Goal: Task Accomplishment & Management: Manage account settings

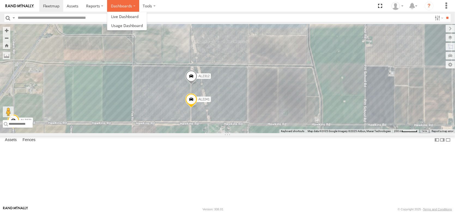
click at [139, 4] on label "Dashboards" at bounding box center [123, 6] width 32 height 12
click at [138, 19] on span at bounding box center [124, 16] width 27 height 5
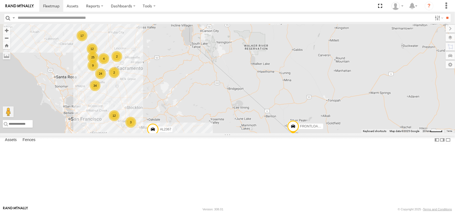
drag, startPoint x: 64, startPoint y: 91, endPoint x: 82, endPoint y: 131, distance: 43.2
click at [82, 131] on div "015910002297383 FRONTLOADER JD344H 015910002527359 17 12 24 34 12 AL2367 2 2 8 …" at bounding box center [227, 78] width 455 height 109
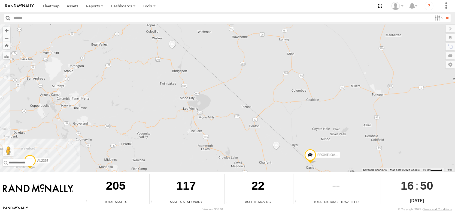
drag, startPoint x: 55, startPoint y: 126, endPoint x: 123, endPoint y: 174, distance: 83.9
click at [136, 174] on div "← Move left → Move right ↑ Move up ↓ Move down + Zoom in - Zoom out Home Jump l…" at bounding box center [227, 115] width 455 height 182
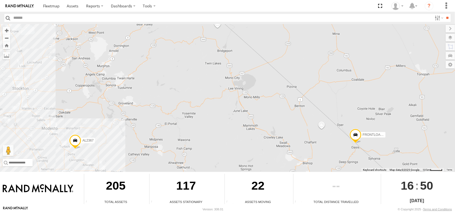
drag, startPoint x: 110, startPoint y: 125, endPoint x: 145, endPoint y: 106, distance: 40.4
click at [145, 106] on div "015910002297383 FRONTLOADER JD344H 015910002527359 AL2367 AL2330" at bounding box center [227, 98] width 455 height 148
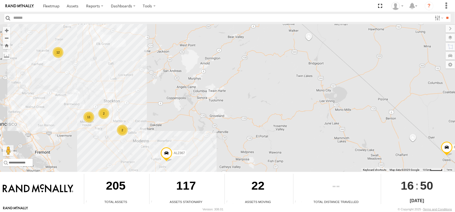
drag, startPoint x: 25, startPoint y: 95, endPoint x: 90, endPoint y: 122, distance: 70.6
click at [90, 122] on div "015910002297383 FRONTLOADER JD344H 015910002527359 AL2367 AL2330 11 12 2 2" at bounding box center [227, 98] width 455 height 148
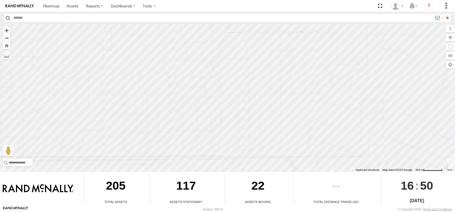
drag, startPoint x: 59, startPoint y: 106, endPoint x: 291, endPoint y: 107, distance: 231.7
click at [291, 107] on div "015910002297383 FRONTLOADER JD344H 015910002527359 AL2367 AL2330 AL2368 AL2348" at bounding box center [227, 98] width 455 height 148
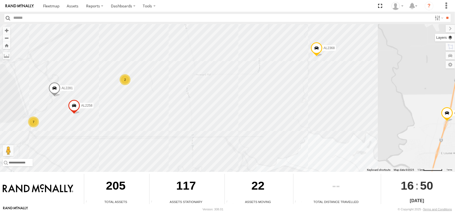
click at [449, 41] on label at bounding box center [445, 38] width 20 height 8
click at [0, 0] on span "Basemaps" at bounding box center [0, 0] width 0 height 0
click at [0, 0] on span "Satellite + Roadmap" at bounding box center [0, 0] width 0 height 0
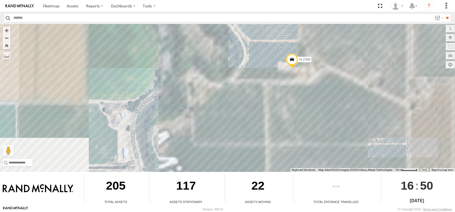
drag, startPoint x: 316, startPoint y: 69, endPoint x: 245, endPoint y: 75, distance: 70.9
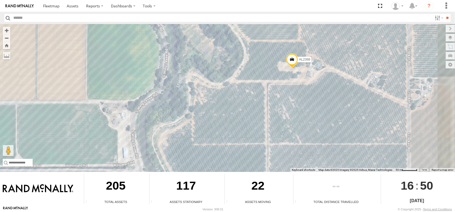
click at [245, 75] on div "015910002297383 FRONTLOADER JD344H 015910002527359 AL2367 AL2330 AL2368 AL2348 …" at bounding box center [227, 98] width 455 height 148
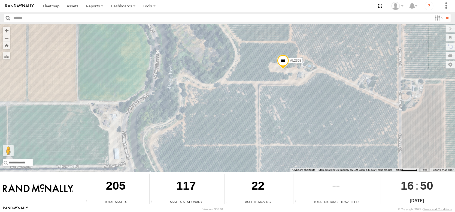
click at [282, 62] on span at bounding box center [283, 62] width 12 height 15
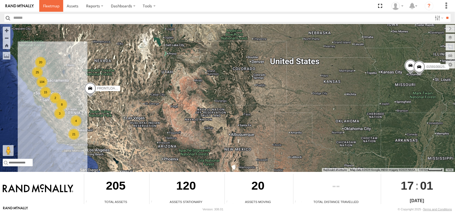
click at [59, 4] on span at bounding box center [51, 5] width 16 height 5
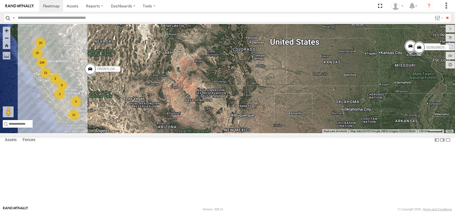
click at [448, 45] on div "25 20 015910002297383 104 15 21 2 3 FRONTLOADER JD344H 015910002527359 4 8" at bounding box center [227, 78] width 455 height 109
click at [450, 50] on label at bounding box center [444, 47] width 21 height 8
click at [0, 0] on div "VANN BROS WILLIAMS" at bounding box center [0, 0] width 0 height 0
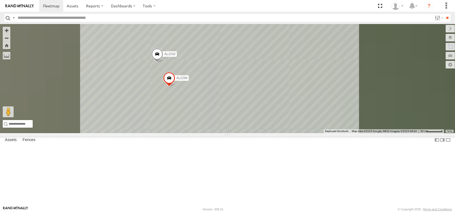
click at [0, 0] on div "VANN BROS WILLIAMS" at bounding box center [0, 0] width 0 height 0
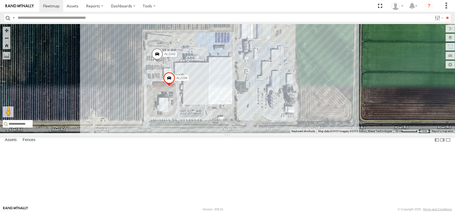
click at [157, 63] on span at bounding box center [157, 55] width 12 height 15
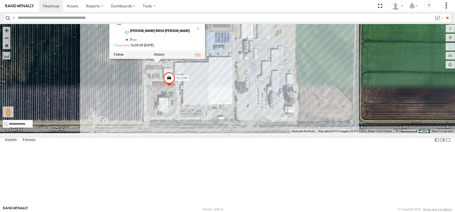
click at [195, 57] on link at bounding box center [198, 55] width 6 height 4
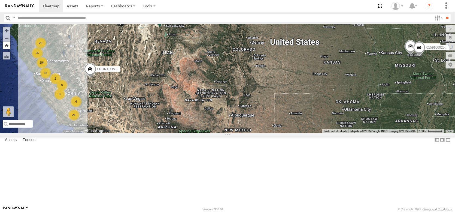
click at [6, 47] on button "Zoom Home" at bounding box center [7, 45] width 8 height 7
click at [0, 0] on label at bounding box center [0, 0] width 0 height 0
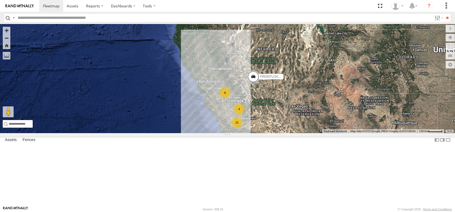
drag, startPoint x: 84, startPoint y: 160, endPoint x: 250, endPoint y: 167, distance: 166.2
click at [250, 133] on div "21 FRONTLOADER JD344H 4 8" at bounding box center [227, 78] width 455 height 109
click at [38, 144] on label "Fences" at bounding box center [29, 140] width 18 height 8
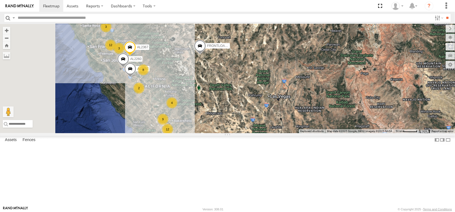
drag, startPoint x: 165, startPoint y: 172, endPoint x: 234, endPoint y: 223, distance: 86.2
click at [234, 211] on html at bounding box center [227, 106] width 455 height 212
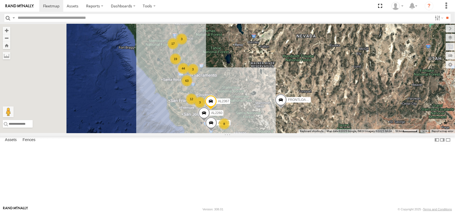
drag, startPoint x: 77, startPoint y: 110, endPoint x: 126, endPoint y: 161, distance: 71.1
click at [126, 133] on div "FRONTLOADER JD344H 12 12 9 AL2367 2 63 4 8 AL2260 3 AL2287 19 3 17 44 3" at bounding box center [227, 78] width 455 height 109
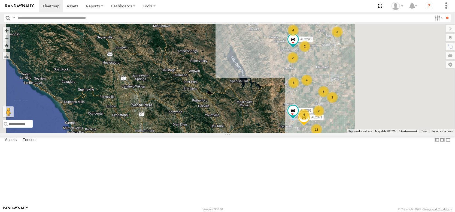
drag, startPoint x: 247, startPoint y: 154, endPoint x: 179, endPoint y: 114, distance: 78.5
click at [179, 114] on div "FRONTLOADER JD344H AL2367 AL2260 AL2287 AL2380 AL2259 6 8 15 25 13 2 6 4 AL2371…" at bounding box center [227, 78] width 455 height 109
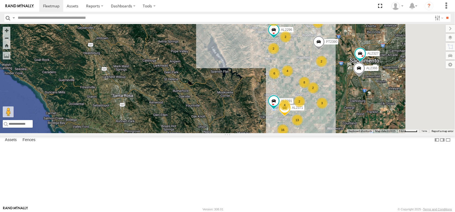
click at [0, 0] on div "[PERSON_NAME] & Shelling" at bounding box center [0, 0] width 0 height 0
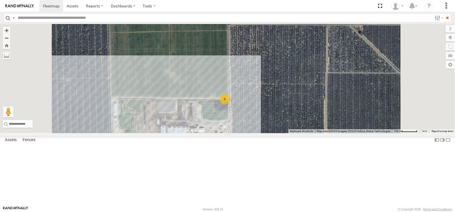
scroll to position [82, 0]
click at [0, 0] on div "[PERSON_NAME] HILLS HULLING" at bounding box center [0, 0] width 0 height 0
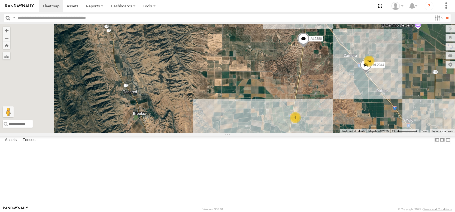
drag, startPoint x: 161, startPoint y: 86, endPoint x: 237, endPoint y: 180, distance: 120.1
click at [240, 133] on div "AL2344 24 AL2380 4 2" at bounding box center [227, 78] width 455 height 109
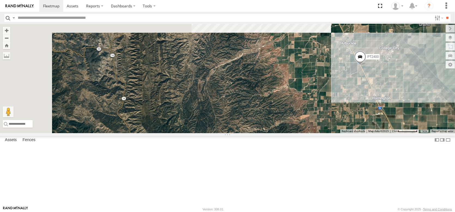
drag, startPoint x: 190, startPoint y: 108, endPoint x: 228, endPoint y: 176, distance: 77.9
click at [228, 133] on div "AL2344 24 AL2380 4 2 4 2 PT2400" at bounding box center [227, 78] width 455 height 109
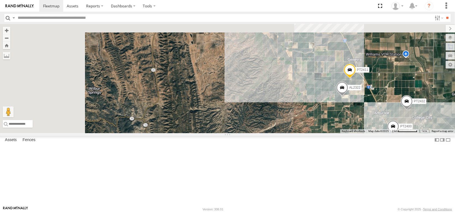
drag, startPoint x: 202, startPoint y: 120, endPoint x: 236, endPoint y: 191, distance: 77.9
click at [236, 133] on div "AL2344 24 AL2380 4 2 4 2 PT2400 AL2322 PT2411 PT2432" at bounding box center [227, 78] width 455 height 109
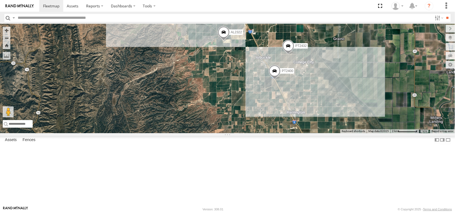
drag, startPoint x: 237, startPoint y: 113, endPoint x: 119, endPoint y: 59, distance: 130.1
click at [119, 59] on div "AL2344 24 AL2380 4 2 4 2 PT2400 AL2322 PT2411 PT2432 3 AL2253 AL2294 PT2413" at bounding box center [227, 78] width 455 height 109
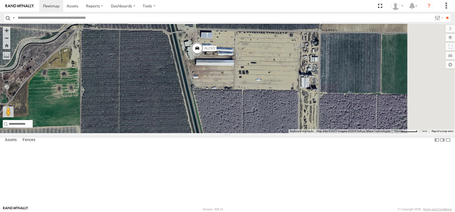
drag, startPoint x: 216, startPoint y: 102, endPoint x: 138, endPoint y: 119, distance: 80.0
click at [138, 119] on div "AL2344 AL2380 PT2400 AL2322 PT2411 PT2432 AL2253 AL2294 PT2413" at bounding box center [227, 78] width 455 height 109
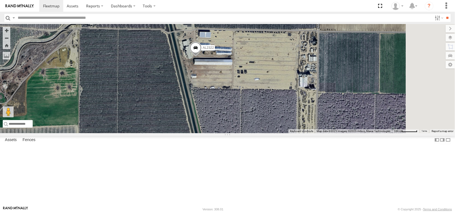
click at [0, 0] on link "Fence Mgt" at bounding box center [0, 0] width 0 height 0
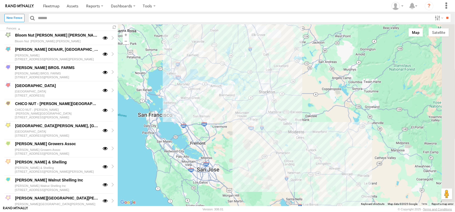
drag, startPoint x: 256, startPoint y: 61, endPoint x: 236, endPoint y: 163, distance: 103.4
click at [236, 163] on div at bounding box center [286, 115] width 337 height 182
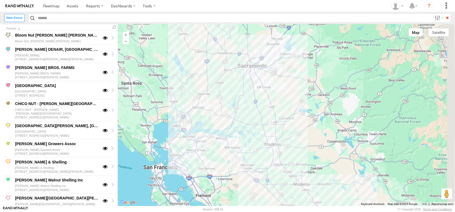
drag, startPoint x: 237, startPoint y: 113, endPoint x: 243, endPoint y: 161, distance: 48.3
click at [243, 161] on div at bounding box center [286, 115] width 337 height 182
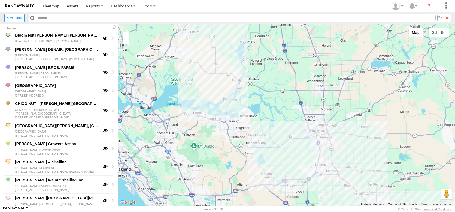
click at [240, 157] on div at bounding box center [286, 115] width 337 height 182
drag, startPoint x: 278, startPoint y: 61, endPoint x: 296, endPoint y: 152, distance: 92.9
click at [297, 157] on div at bounding box center [286, 115] width 337 height 182
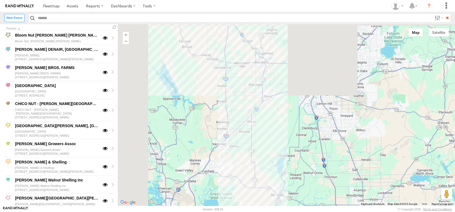
drag, startPoint x: 256, startPoint y: 108, endPoint x: 296, endPoint y: 223, distance: 120.8
click at [296, 211] on html at bounding box center [227, 106] width 455 height 212
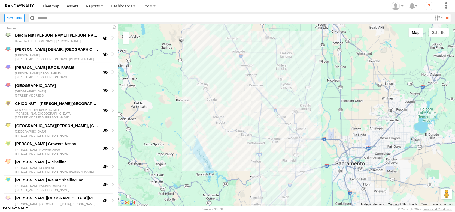
drag, startPoint x: 221, startPoint y: 108, endPoint x: 254, endPoint y: 185, distance: 84.0
click at [254, 185] on div at bounding box center [286, 115] width 337 height 182
click at [436, 37] on button "Satellite" at bounding box center [439, 32] width 20 height 8
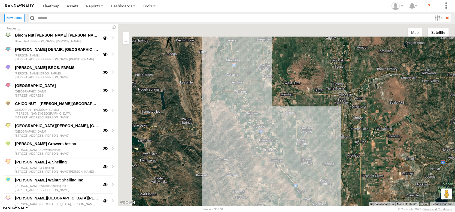
drag, startPoint x: 245, startPoint y: 75, endPoint x: 269, endPoint y: 159, distance: 87.7
click at [269, 159] on div at bounding box center [286, 115] width 337 height 182
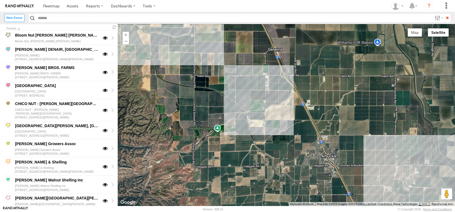
drag, startPoint x: 277, startPoint y: 108, endPoint x: 284, endPoint y: 143, distance: 35.6
click at [284, 143] on div at bounding box center [286, 115] width 337 height 182
click at [18, 20] on label "New Fence" at bounding box center [14, 18] width 20 height 8
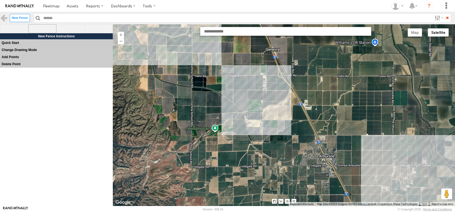
click at [38, 32] on span at bounding box center [42, 28] width 28 height 9
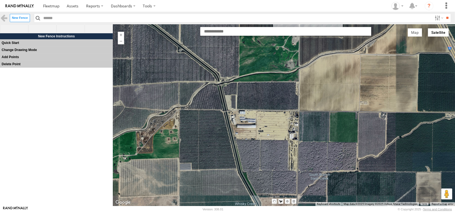
click at [223, 96] on div at bounding box center [284, 114] width 343 height 179
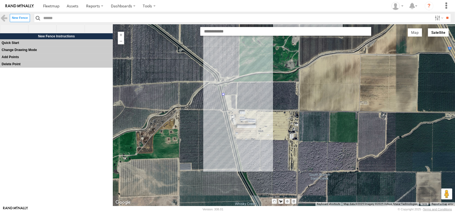
click at [236, 143] on div at bounding box center [284, 114] width 343 height 179
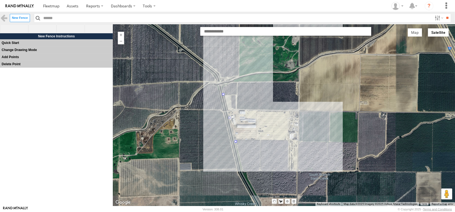
click at [301, 143] on div at bounding box center [284, 114] width 343 height 179
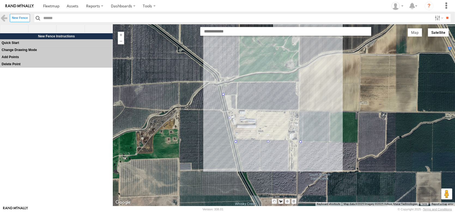
click at [300, 80] on div at bounding box center [284, 114] width 343 height 179
click at [218, 83] on div at bounding box center [284, 114] width 343 height 179
click at [223, 95] on div at bounding box center [284, 114] width 343 height 179
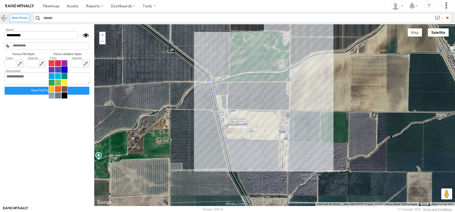
click at [65, 73] on span at bounding box center [58, 79] width 19 height 39
click at [67, 86] on span at bounding box center [65, 83] width 6 height 6
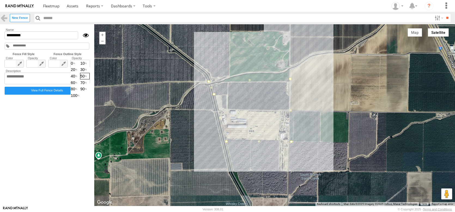
click at [90, 74] on span "0 10 20 30 40 50 60 70 80 90 100" at bounding box center [80, 79] width 19 height 39
click at [80, 92] on span "80" at bounding box center [75, 89] width 9 height 6
click at [89, 92] on span "90" at bounding box center [84, 89] width 9 height 6
drag, startPoint x: 271, startPoint y: 106, endPoint x: 276, endPoint y: 105, distance: 5.6
click at [271, 106] on div at bounding box center [274, 115] width 361 height 182
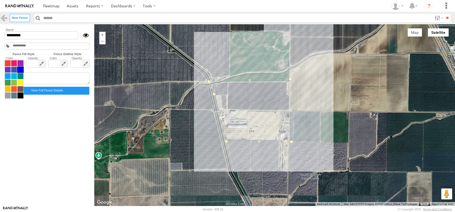
click at [14, 74] on span at bounding box center [14, 79] width 19 height 39
click at [17, 86] on span at bounding box center [14, 83] width 6 height 6
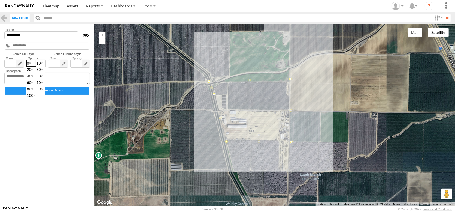
click at [44, 74] on span "0 10 20 30 40 50 60 70 80 90 100" at bounding box center [35, 79] width 19 height 39
click at [45, 66] on span "10" at bounding box center [40, 63] width 9 height 6
click at [36, 73] on span "20" at bounding box center [31, 70] width 9 height 6
click at [14, 38] on input "*********" at bounding box center [41, 35] width 74 height 8
click at [48, 39] on input "*********" at bounding box center [41, 35] width 74 height 8
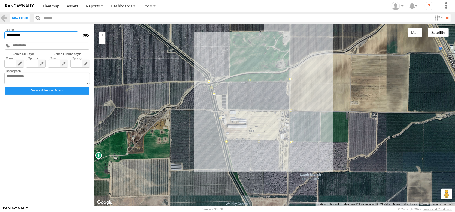
click at [44, 39] on input "*********" at bounding box center [41, 35] width 74 height 8
drag, startPoint x: 44, startPoint y: 39, endPoint x: 47, endPoint y: 41, distance: 2.8
click at [47, 39] on input "*********" at bounding box center [41, 35] width 74 height 8
paste input "**********"
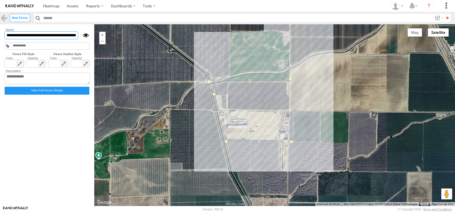
scroll to position [0, 21]
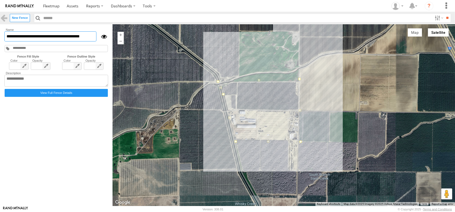
drag, startPoint x: 59, startPoint y: 40, endPoint x: 185, endPoint y: 47, distance: 126.4
click at [187, 48] on main "Fences Bloom Nut Casey Rd Dixon Bloom Nut Casey Rd Dixon CAL ALMOND DENAIR, CA …" at bounding box center [227, 115] width 455 height 182
type input "**********"
click at [89, 87] on textarea at bounding box center [56, 81] width 104 height 12
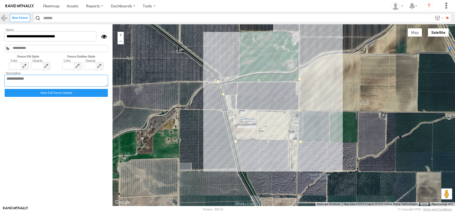
paste textarea "**********"
type textarea "**********"
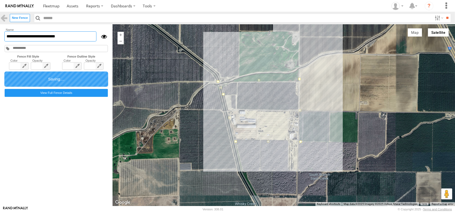
click at [84, 40] on input "**********" at bounding box center [50, 36] width 92 height 10
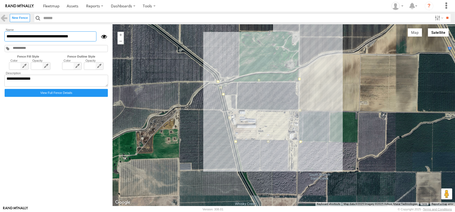
drag, startPoint x: 74, startPoint y: 40, endPoint x: -40, endPoint y: 52, distance: 114.8
click at [0, 52] on html at bounding box center [227, 106] width 455 height 212
type input "**********"
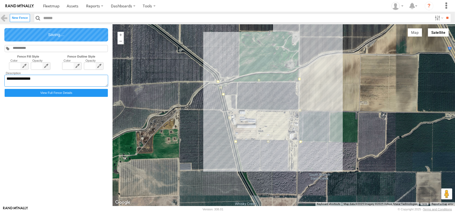
click at [8, 87] on textarea "**********" at bounding box center [56, 81] width 104 height 12
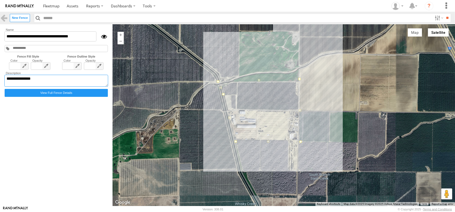
paste textarea "**********"
type textarea "**********"
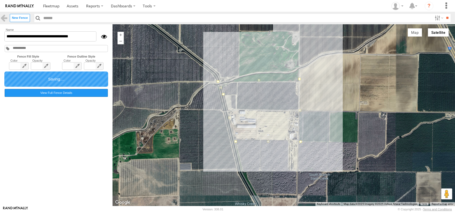
click at [59, 97] on label "View Full Fence Details" at bounding box center [56, 93] width 103 height 8
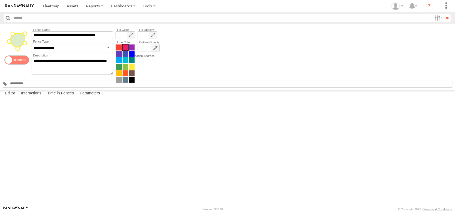
click at [127, 55] on span at bounding box center [125, 63] width 19 height 39
click at [128, 57] on span at bounding box center [126, 54] width 6 height 6
click at [59, 8] on span at bounding box center [51, 5] width 16 height 5
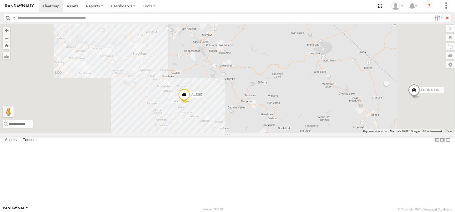
drag, startPoint x: 82, startPoint y: 101, endPoint x: 142, endPoint y: 110, distance: 61.1
click at [143, 110] on div "FRONTLOADER JD344H AL2367" at bounding box center [227, 78] width 455 height 109
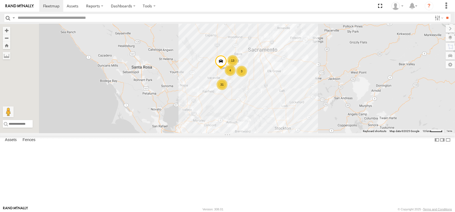
drag, startPoint x: 32, startPoint y: 81, endPoint x: 153, endPoint y: 154, distance: 141.4
click at [163, 133] on div "FRONTLOADER JD344H AL2367 13 31 11 4 3 9 2 2 AL2327 AL2372" at bounding box center [227, 78] width 455 height 109
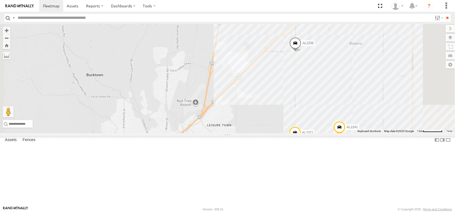
drag, startPoint x: 89, startPoint y: 50, endPoint x: 78, endPoint y: 223, distance: 172.6
click at [78, 211] on html at bounding box center [227, 106] width 455 height 212
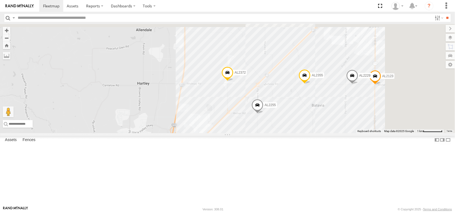
drag, startPoint x: 143, startPoint y: 55, endPoint x: 116, endPoint y: 204, distance: 151.8
click at [116, 133] on div "FRONTLOADER JD344H AL2367 AL2327 AL2259 AL2241 AL2371 AL2355 AL2295 AL2255 AL22…" at bounding box center [227, 78] width 455 height 109
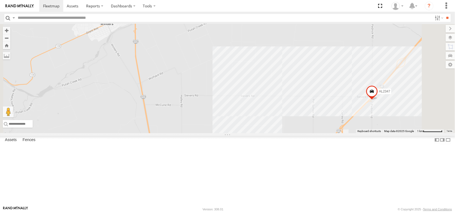
drag, startPoint x: 150, startPoint y: 88, endPoint x: 124, endPoint y: 214, distance: 129.0
click at [124, 211] on html at bounding box center [227, 106] width 455 height 212
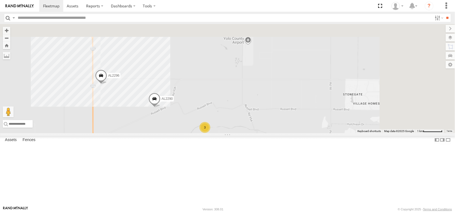
drag, startPoint x: 192, startPoint y: 108, endPoint x: 143, endPoint y: 222, distance: 124.5
click at [143, 211] on html at bounding box center [227, 106] width 455 height 212
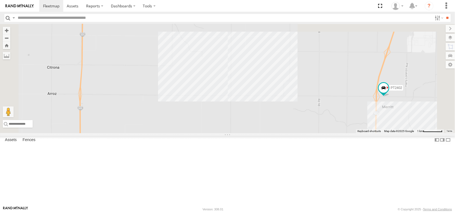
drag, startPoint x: 166, startPoint y: 99, endPoint x: 179, endPoint y: 194, distance: 95.7
click at [179, 133] on div "FRONTLOADER JD344H AL2367 AL2327 AL2259 AL2241 AL2371 AL2355 AL2295 AL2255 AL22…" at bounding box center [227, 78] width 455 height 109
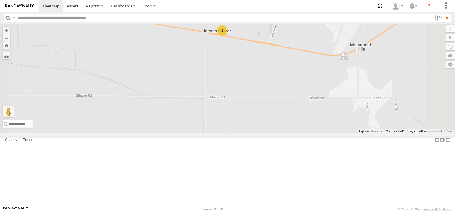
drag, startPoint x: 126, startPoint y: 49, endPoint x: 138, endPoint y: 134, distance: 85.8
click at [138, 133] on div "FRONTLOADER JD344H AL2367 AL2327 AL2259 AL2241 AL2371 AL2355 AL2295 AL2255 AL22…" at bounding box center [227, 78] width 455 height 109
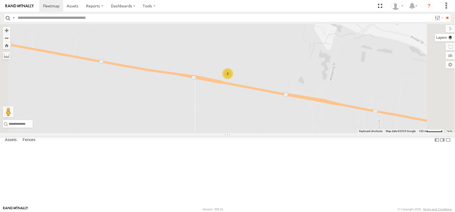
click at [435, 40] on label at bounding box center [445, 38] width 20 height 8
click at [0, 0] on span "Overlays" at bounding box center [0, 0] width 0 height 0
click at [0, 0] on span "Basemaps" at bounding box center [0, 0] width 0 height 0
click at [0, 0] on span "Satellite + Roadmap" at bounding box center [0, 0] width 0 height 0
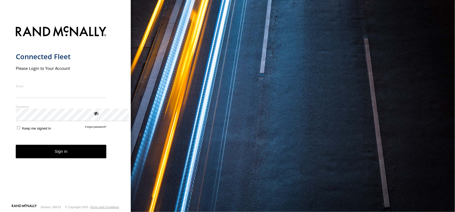
type input "**********"
click at [73, 158] on button "Sign in" at bounding box center [61, 151] width 91 height 13
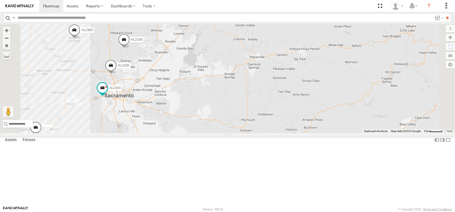
drag, startPoint x: 25, startPoint y: 88, endPoint x: 47, endPoint y: 143, distance: 58.7
click at [49, 133] on div "FRONTLOADER JD344H AL2344 AL2383 AL2268 AL2339" at bounding box center [227, 78] width 455 height 109
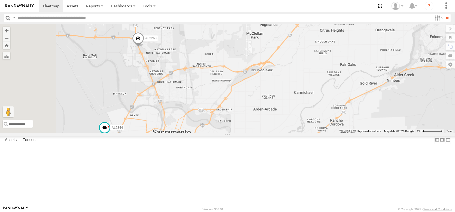
drag, startPoint x: 48, startPoint y: 149, endPoint x: 134, endPoint y: 63, distance: 122.2
click at [134, 63] on div "FRONTLOADER JD344H AL2344 AL2383 AL2268 AL2339" at bounding box center [227, 78] width 455 height 109
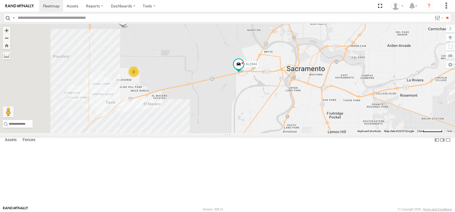
drag, startPoint x: 61, startPoint y: 119, endPoint x: 99, endPoint y: 141, distance: 44.0
click at [115, 133] on div "FRONTLOADER JD344H AL2344 AL2383 AL2268 AL2339 2 PT2402" at bounding box center [227, 78] width 455 height 109
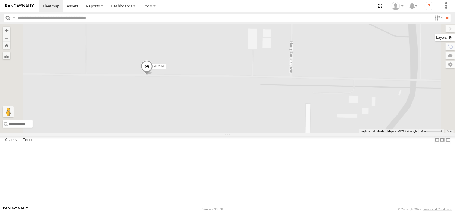
click at [435, 41] on label at bounding box center [445, 38] width 20 height 8
click at [0, 0] on span "Overlays" at bounding box center [0, 0] width 0 height 0
click at [0, 0] on span "Basemaps" at bounding box center [0, 0] width 0 height 0
click at [0, 0] on span "Satellite + Roadmap" at bounding box center [0, 0] width 0 height 0
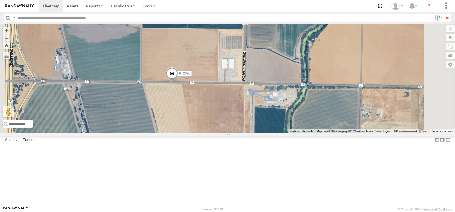
click at [166, 82] on span at bounding box center [172, 74] width 12 height 15
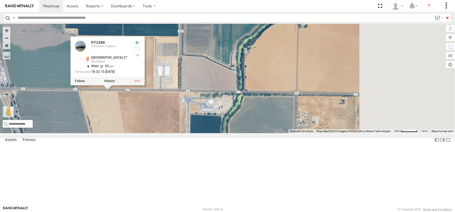
drag, startPoint x: 158, startPoint y: 129, endPoint x: 41, endPoint y: 132, distance: 116.7
click at [41, 132] on div "FRONTLOADER JD344H AL2344 AL2383 AL2268 AL2339 PT2402 PT2390 PT2390 Pistachio T…" at bounding box center [227, 78] width 455 height 109
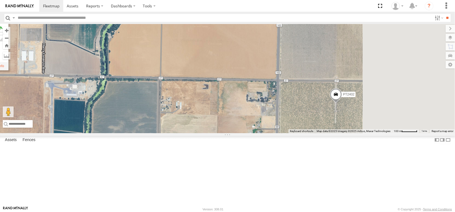
drag, startPoint x: 171, startPoint y: 132, endPoint x: 104, endPoint y: 123, distance: 67.1
click at [104, 123] on div "FRONTLOADER JD344H AL2344 AL2383 AL2268 AL2339 PT2402 PT2390 PT2390 Pistachio T…" at bounding box center [227, 78] width 455 height 109
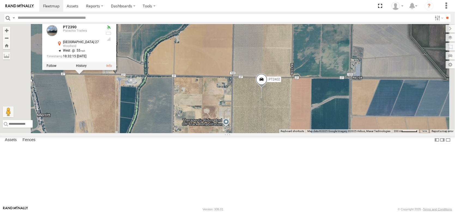
click at [256, 88] on span at bounding box center [262, 81] width 12 height 15
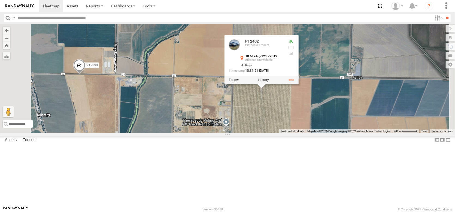
click at [172, 131] on div "FRONTLOADER JD344H AL2344 AL2383 AL2268 AL2339 PT2402 PT2390 PT2402 Pistachio T…" at bounding box center [227, 78] width 455 height 109
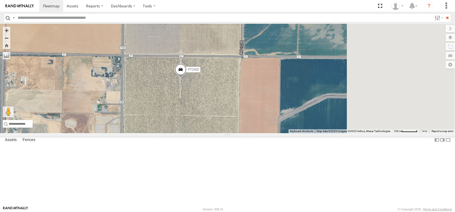
drag, startPoint x: 185, startPoint y: 131, endPoint x: 111, endPoint y: 119, distance: 74.7
click at [111, 119] on div "FRONTLOADER JD344H AL2344 AL2383 AL2268 AL2339 PT2402 PT2390" at bounding box center [227, 78] width 455 height 109
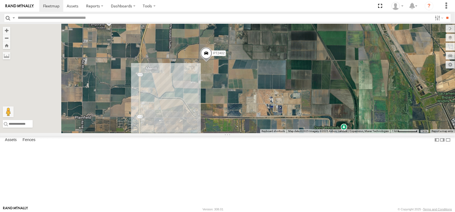
drag, startPoint x: 113, startPoint y: 132, endPoint x: 173, endPoint y: 64, distance: 90.4
click at [173, 64] on div "PT2402 2" at bounding box center [227, 78] width 455 height 109
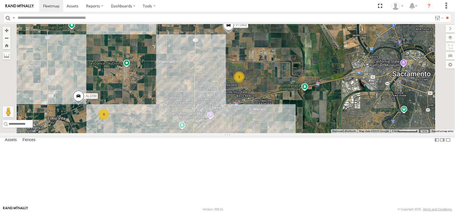
drag, startPoint x: 126, startPoint y: 140, endPoint x: 141, endPoint y: 68, distance: 73.3
click at [141, 68] on div "PT2402 8 7 3 2 AL2290" at bounding box center [227, 78] width 455 height 109
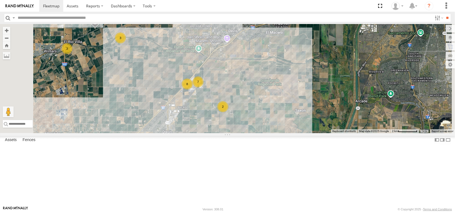
drag, startPoint x: 146, startPoint y: 92, endPoint x: 153, endPoint y: 72, distance: 21.3
click at [153, 72] on div "PT2402 8 7 3 2 AL2290 AL2123 3 AL2229 3 2 AL2355 AL2372" at bounding box center [227, 78] width 455 height 109
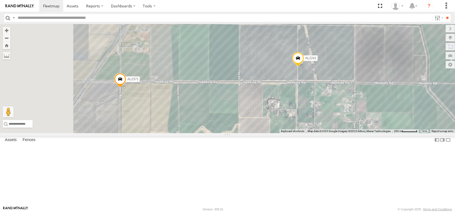
drag, startPoint x: 105, startPoint y: 129, endPoint x: 229, endPoint y: 98, distance: 127.9
click at [221, 99] on div "PT2402 AL2290 AL2123 AL2229 AL2255 AL2355 AL2372 AL2241 AL2371 AL2288 AL2323 AL…" at bounding box center [227, 78] width 455 height 109
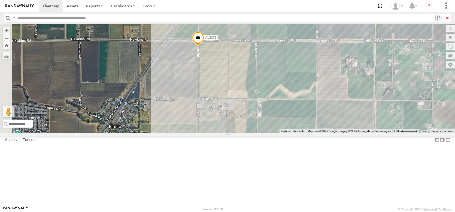
drag, startPoint x: 85, startPoint y: 114, endPoint x: 109, endPoint y: 86, distance: 37.0
click at [108, 85] on div "PT2402 AL2290 AL2123 AL2229 AL2255 AL2355 AL2372 AL2241 AL2371 AL2288 AL2323 AL…" at bounding box center [227, 78] width 455 height 109
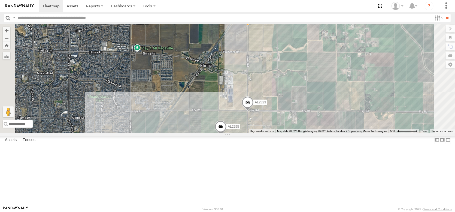
drag, startPoint x: 107, startPoint y: 149, endPoint x: 107, endPoint y: 66, distance: 82.9
click at [107, 66] on div "PT2402 AL2290 AL2123 AL2229 AL2255 AL2355 AL2372 AL2241 AL2371 AL2288 AL2323 AL…" at bounding box center [227, 78] width 455 height 109
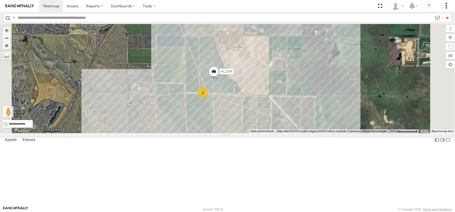
drag, startPoint x: 97, startPoint y: 144, endPoint x: 98, endPoint y: 65, distance: 79.0
click at [98, 65] on div "PT2402 AL2290 AL2123 AL2229 AL2255 AL2355 AL2372 AL2241 AL2371 AL2288 AL2323 AL…" at bounding box center [227, 78] width 455 height 109
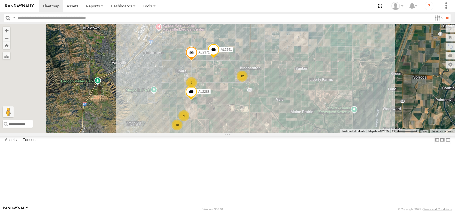
drag, startPoint x: 69, startPoint y: 74, endPoint x: 84, endPoint y: 138, distance: 65.3
click at [84, 133] on div "PT2402 AL2290 AL2123 AL2229 AL2255 AL2355 AL2372 AL2241 AL2371 AL2288 4 10 2 12" at bounding box center [227, 78] width 455 height 109
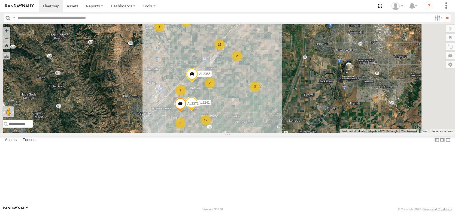
drag, startPoint x: 83, startPoint y: 73, endPoint x: 85, endPoint y: 114, distance: 41.2
click at [85, 114] on div "PT2402 AL2290 AL2355 AL2241 AL2371 16 15 2 12 2 3 3 3 2 2" at bounding box center [227, 78] width 455 height 109
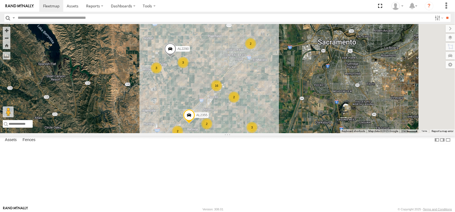
drag, startPoint x: 87, startPoint y: 92, endPoint x: 83, endPoint y: 126, distance: 34.0
click at [83, 126] on div "PT2402 AL2290 AL2355 AL2241 AL2371 16 15 2 12 2 3 3 3 2 2 2" at bounding box center [227, 78] width 455 height 109
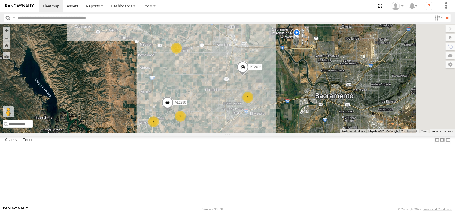
drag, startPoint x: 80, startPoint y: 70, endPoint x: 77, endPoint y: 110, distance: 40.4
click at [77, 110] on div "PT2402 AL2290 AL2355 AL2241 AL2371 16 15 2 12 2 3 3 3 2 2 2 3" at bounding box center [227, 78] width 455 height 109
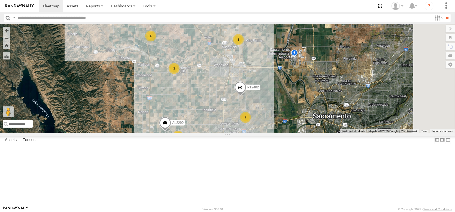
click at [182, 13] on div "24" at bounding box center [187, 7] width 11 height 11
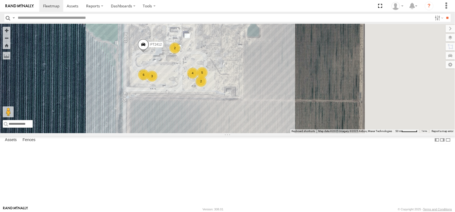
drag, startPoint x: 152, startPoint y: 88, endPoint x: 87, endPoint y: 42, distance: 79.7
click at [87, 42] on div "PT2402 AL2290 AL2355 AL2241 AL2371 AL2339 PT2401 6 PT2412 2 5 AL2311 4 3 2" at bounding box center [227, 78] width 455 height 109
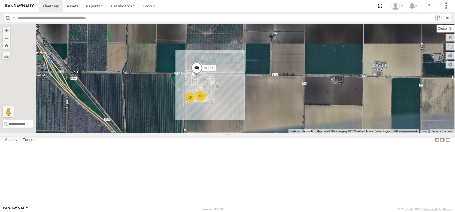
click at [437, 32] on label at bounding box center [446, 29] width 18 height 8
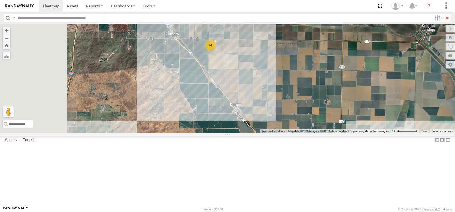
drag, startPoint x: 120, startPoint y: 112, endPoint x: 183, endPoint y: 90, distance: 67.3
click at [183, 90] on div "24" at bounding box center [227, 78] width 455 height 109
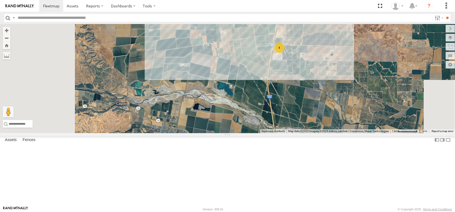
drag, startPoint x: 157, startPoint y: 129, endPoint x: 189, endPoint y: 83, distance: 55.7
click at [188, 84] on div "24 4" at bounding box center [227, 78] width 455 height 109
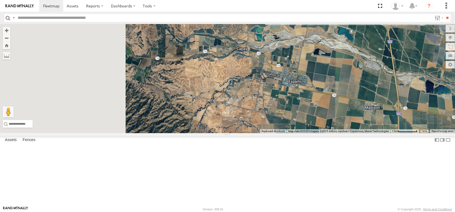
drag, startPoint x: 123, startPoint y: 92, endPoint x: 187, endPoint y: 118, distance: 68.9
click at [187, 118] on div "24 4" at bounding box center [227, 78] width 455 height 109
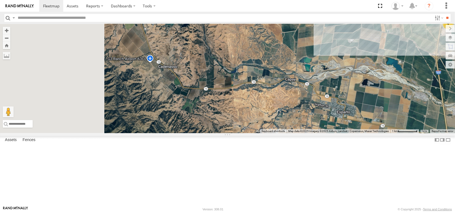
drag, startPoint x: 121, startPoint y: 112, endPoint x: 166, endPoint y: 145, distance: 55.7
click at [164, 133] on div "24 4" at bounding box center [227, 78] width 455 height 109
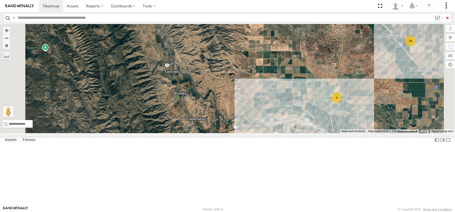
drag, startPoint x: 112, startPoint y: 93, endPoint x: 136, endPoint y: 151, distance: 62.3
click at [136, 133] on div "24 4 2" at bounding box center [227, 78] width 455 height 109
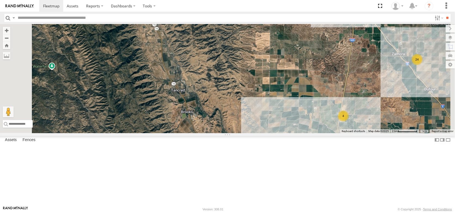
drag, startPoint x: 132, startPoint y: 133, endPoint x: 133, endPoint y: 146, distance: 12.6
click at [133, 133] on div "24 4 2" at bounding box center [227, 78] width 455 height 109
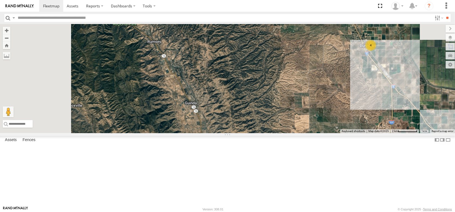
drag, startPoint x: 129, startPoint y: 114, endPoint x: 166, endPoint y: 176, distance: 72.1
click at [166, 133] on div "24 4 2 4" at bounding box center [227, 78] width 455 height 109
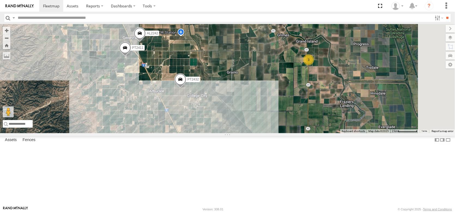
drag, startPoint x: 202, startPoint y: 73, endPoint x: 206, endPoint y: 110, distance: 37.5
click at [206, 110] on div "AL2383 AL2339 PT2402 PT2432 AL2277 NO EXT. AL2253 3 AL2242 PT2411" at bounding box center [227, 78] width 455 height 109
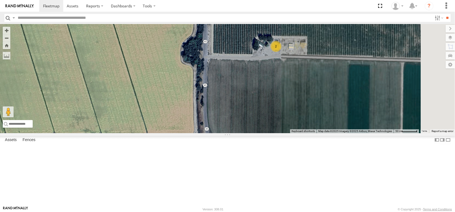
drag, startPoint x: 275, startPoint y: 103, endPoint x: 167, endPoint y: 95, distance: 108.0
click at [167, 95] on div "AL2383 AL2339 PT2402 PT2432 AL2277 NO EXT. AL2253 AL2242 PT2411 2" at bounding box center [227, 78] width 455 height 109
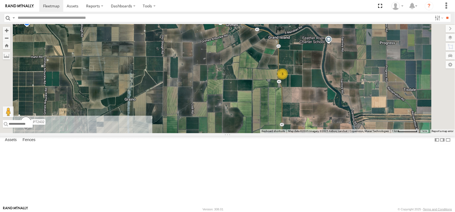
drag, startPoint x: 135, startPoint y: 142, endPoint x: 149, endPoint y: 116, distance: 29.3
click at [147, 119] on div "AL2383 AL2339 PT2402 PT2432 AL2277 NO EXT. AL2253 AL2242 PT2411 3" at bounding box center [227, 78] width 455 height 109
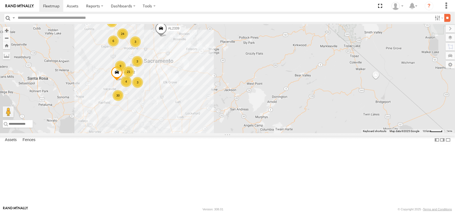
click at [445, 18] on input "**" at bounding box center [448, 18] width 6 height 8
click at [350, 18] on input "text" at bounding box center [224, 18] width 417 height 8
click at [347, 20] on input "text" at bounding box center [224, 18] width 417 height 8
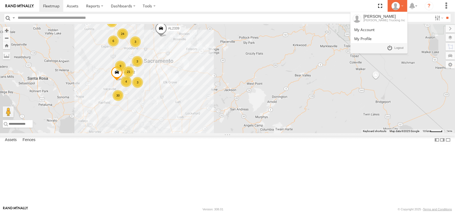
click at [392, 7] on icon at bounding box center [396, 6] width 8 height 8
click at [395, 51] on span at bounding box center [399, 48] width 9 height 6
